Goal: Information Seeking & Learning: Understand process/instructions

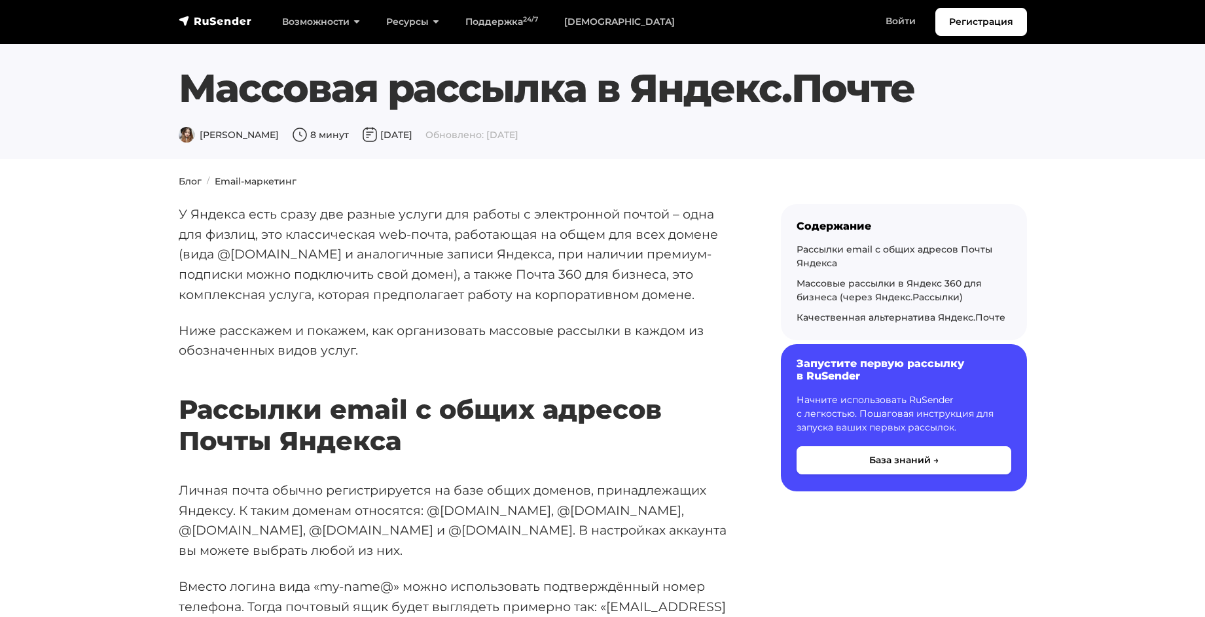
click at [885, 416] on p "Начните использовать RuSender с легкостью. Пошаговая инструкция для запуска ваш…" at bounding box center [904, 413] width 215 height 41
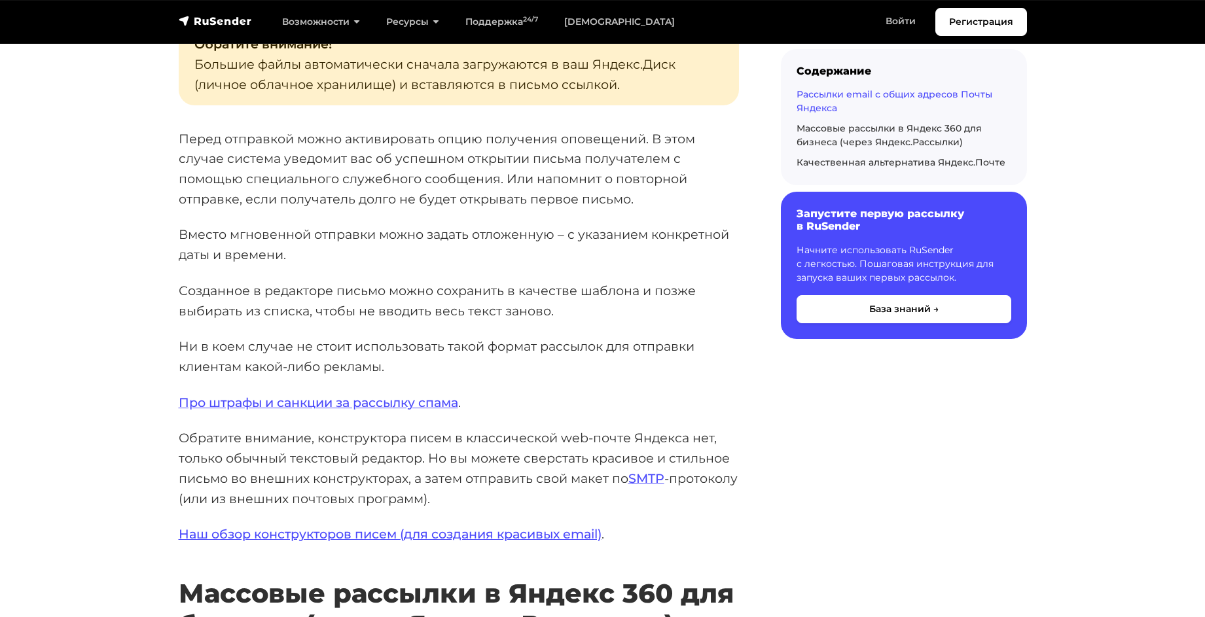
scroll to position [1833, 0]
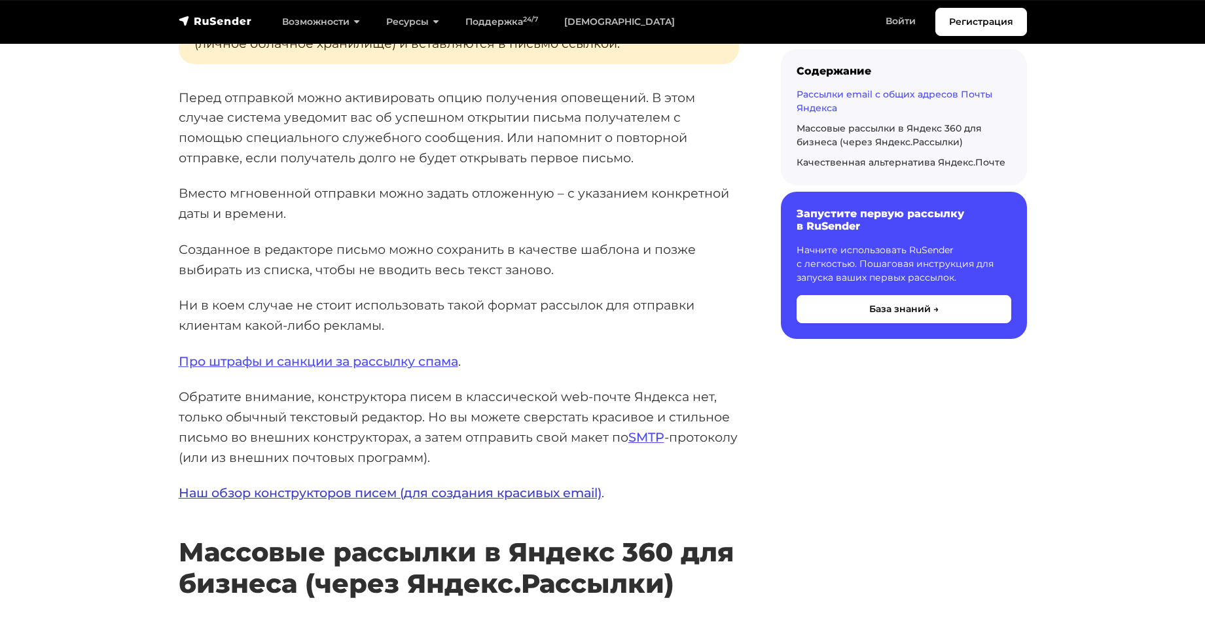
click at [347, 485] on link "Наш обзор конструкторов писем (для создания красивых email)" at bounding box center [390, 493] width 423 height 16
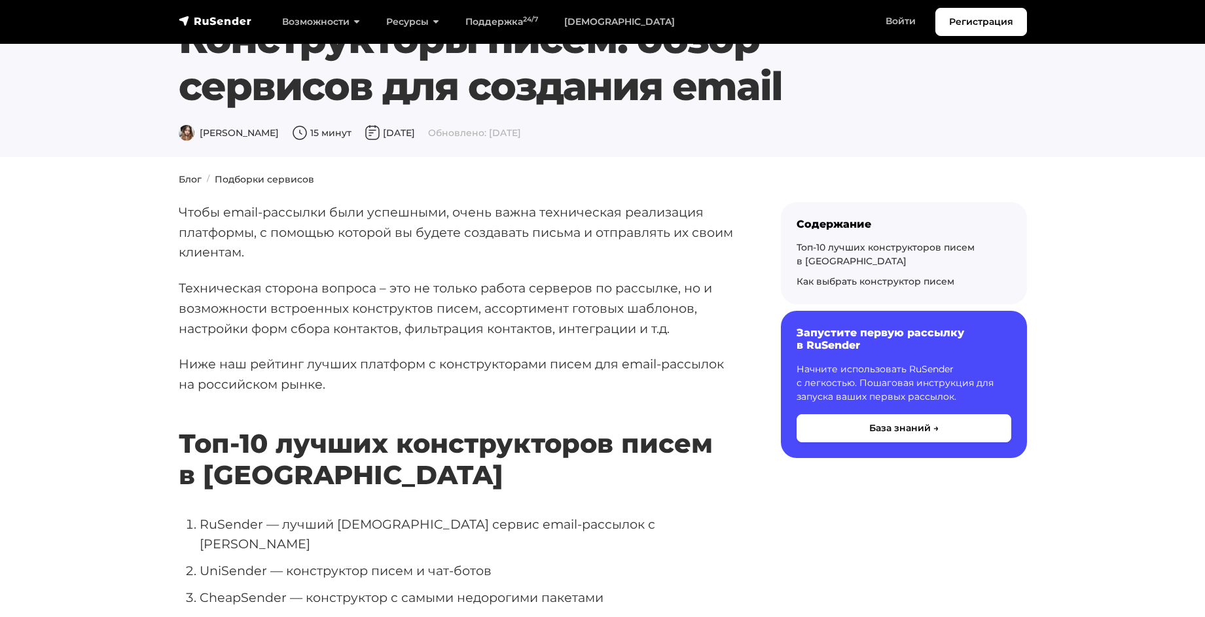
scroll to position [65, 0]
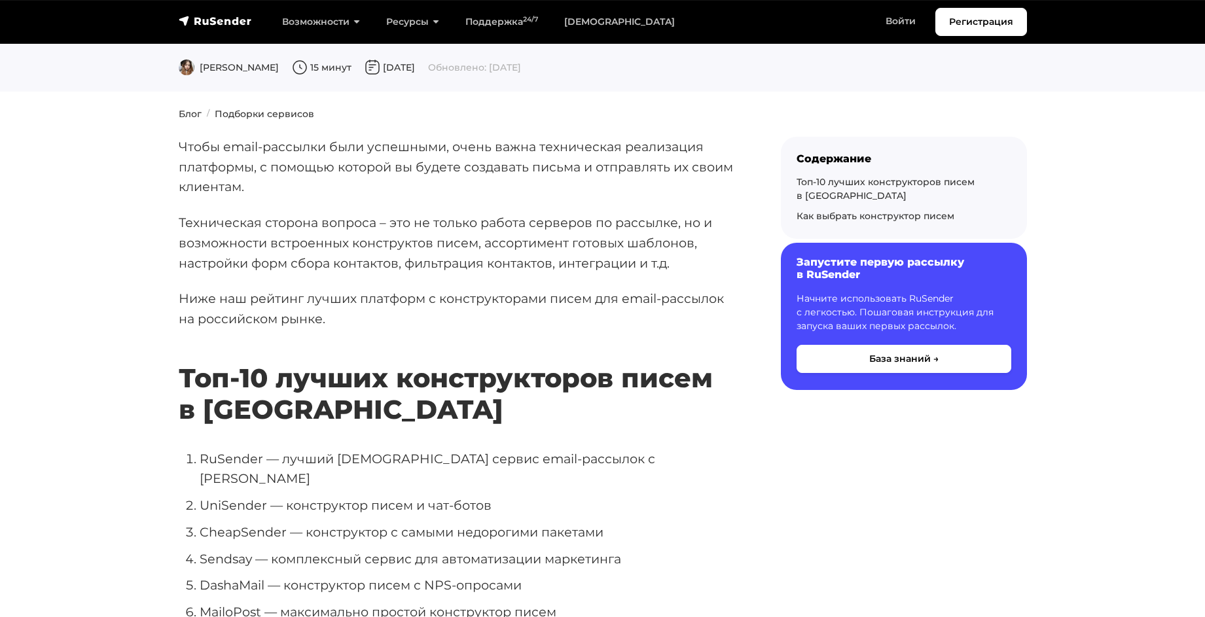
click at [874, 265] on h6 "Запустите первую рассылку в RuSender" at bounding box center [904, 268] width 215 height 25
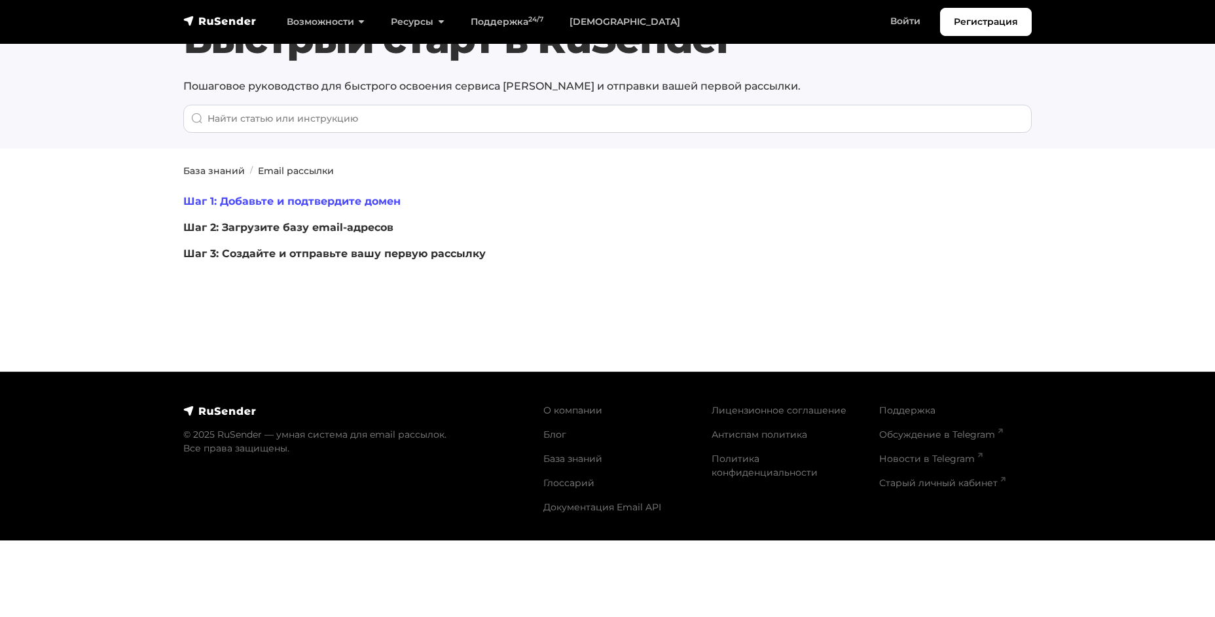
click at [295, 202] on link "Шаг 1: Добавьте и подтвердите домен" at bounding box center [291, 201] width 217 height 12
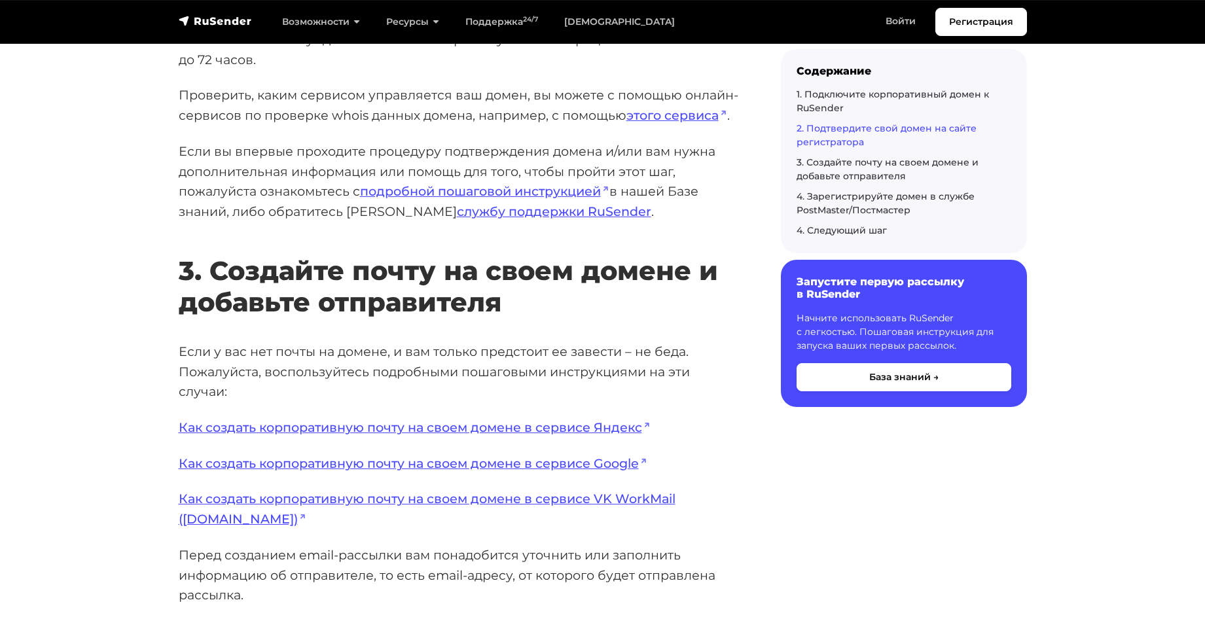
scroll to position [2291, 0]
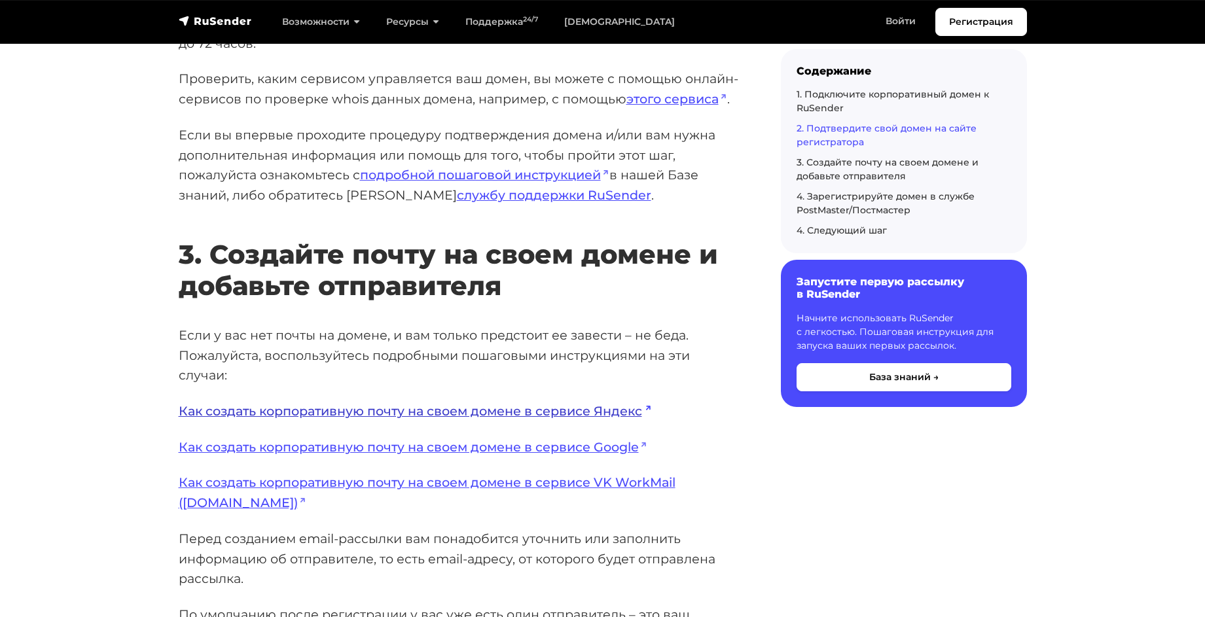
click at [475, 414] on link "Как создать корпоративную почту на своем домене в сервисе Яндекс" at bounding box center [415, 411] width 472 height 16
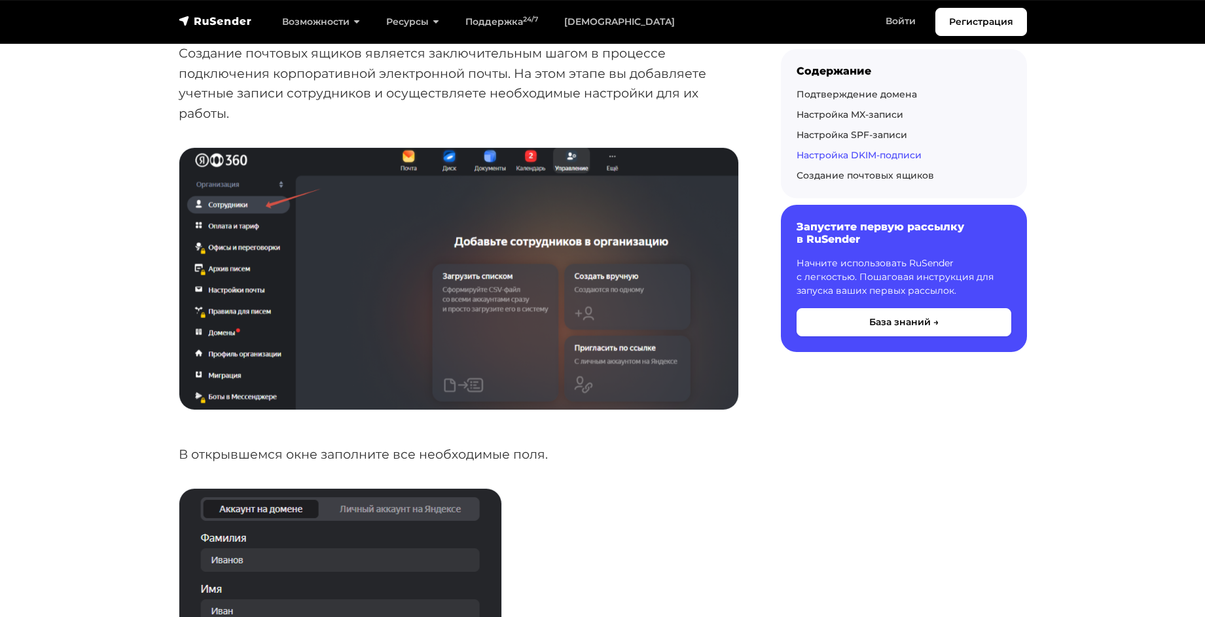
scroll to position [4779, 0]
